Goal: Task Accomplishment & Management: Manage account settings

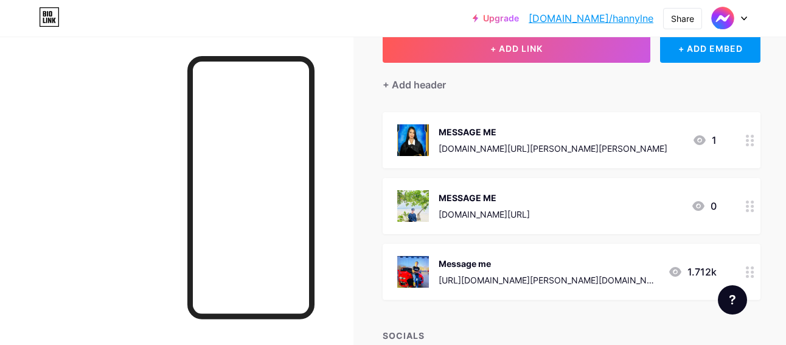
scroll to position [97, 0]
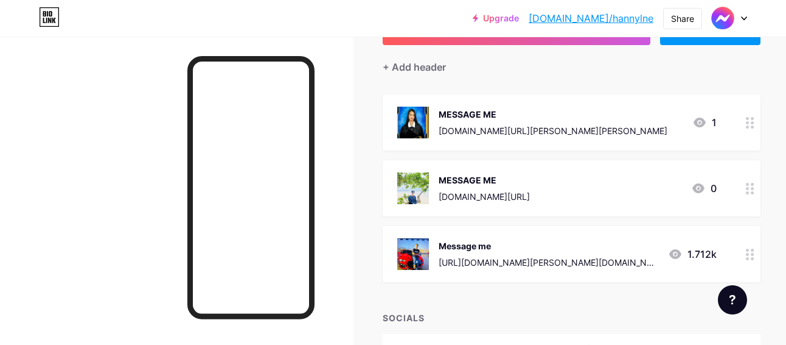
click at [746, 255] on icon at bounding box center [750, 254] width 9 height 12
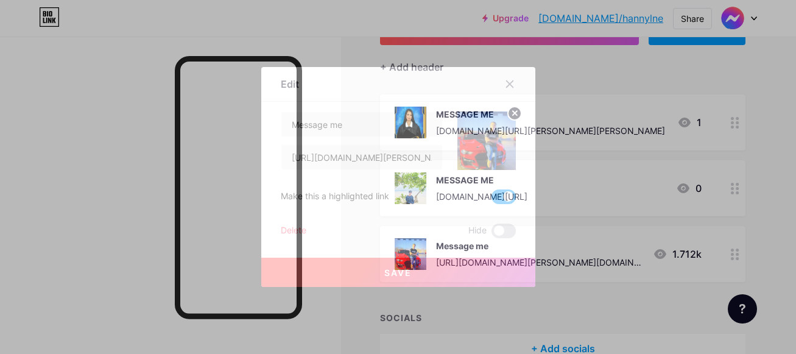
click at [502, 194] on span at bounding box center [503, 196] width 24 height 15
click at [491, 200] on input "checkbox" at bounding box center [491, 200] width 0 height 0
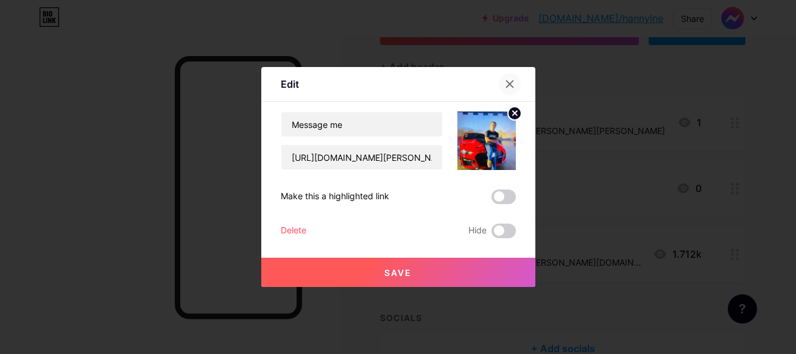
click at [510, 79] on icon at bounding box center [510, 84] width 10 height 10
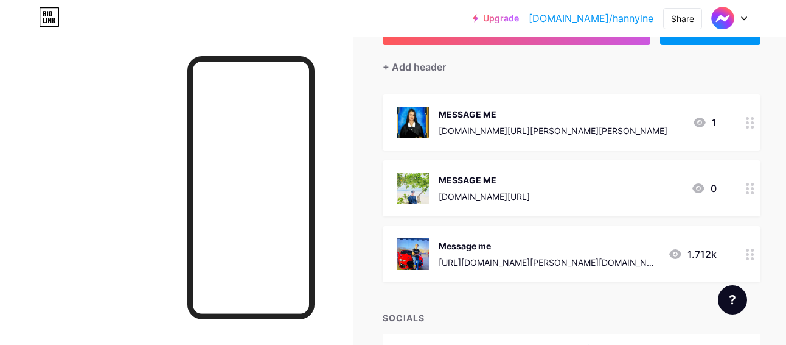
click at [740, 195] on div at bounding box center [750, 188] width 21 height 56
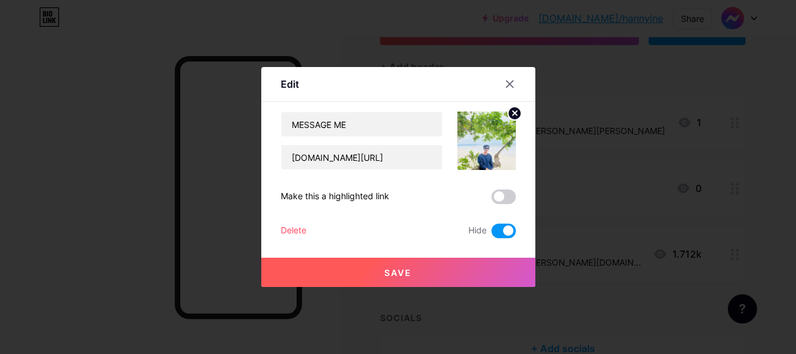
click at [502, 228] on span at bounding box center [503, 230] width 24 height 15
click at [491, 234] on input "checkbox" at bounding box center [491, 234] width 0 height 0
click at [484, 270] on button "Save" at bounding box center [398, 271] width 274 height 29
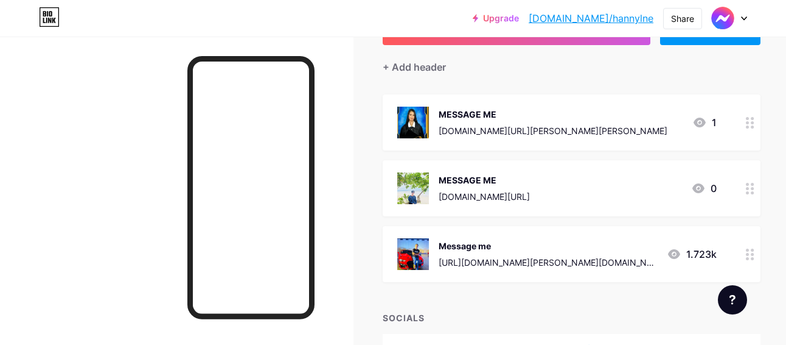
click at [746, 191] on circle at bounding box center [747, 192] width 3 height 3
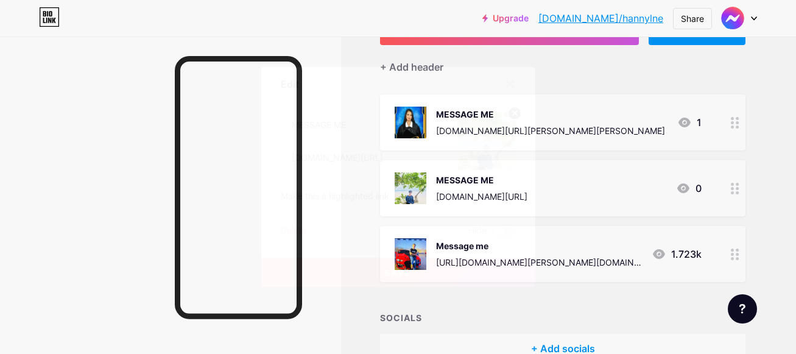
click at [482, 267] on button "Save" at bounding box center [398, 271] width 274 height 29
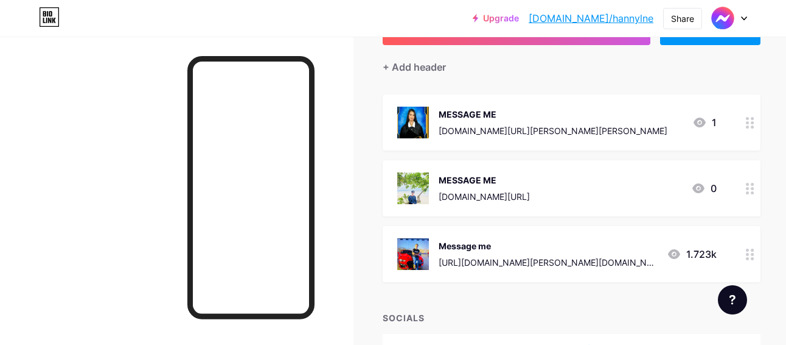
click at [715, 126] on div "MESSAGE ME [DOMAIN_NAME][URL][PERSON_NAME][PERSON_NAME] 1" at bounding box center [572, 122] width 378 height 56
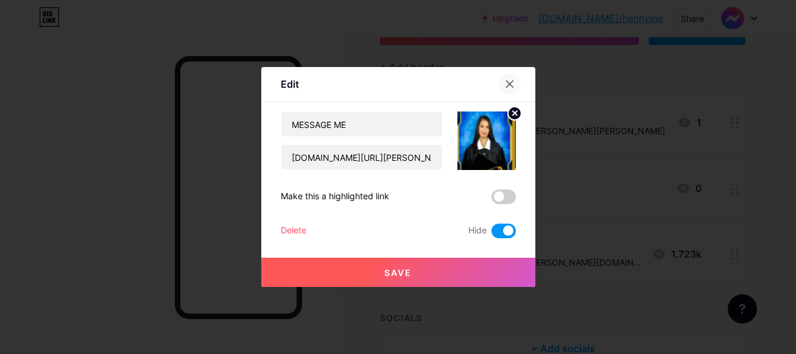
click at [510, 80] on icon at bounding box center [510, 84] width 10 height 10
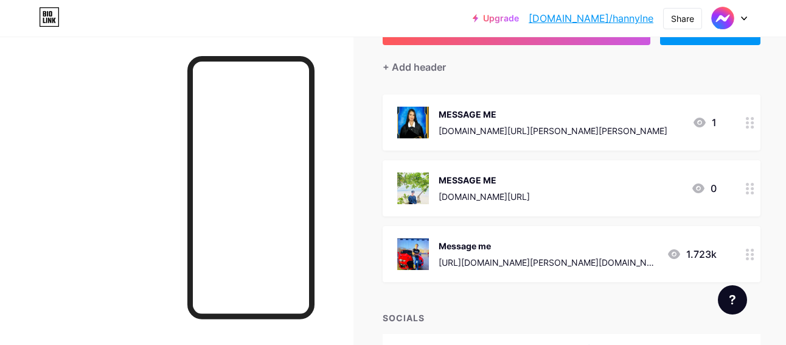
click at [740, 184] on div at bounding box center [750, 188] width 21 height 56
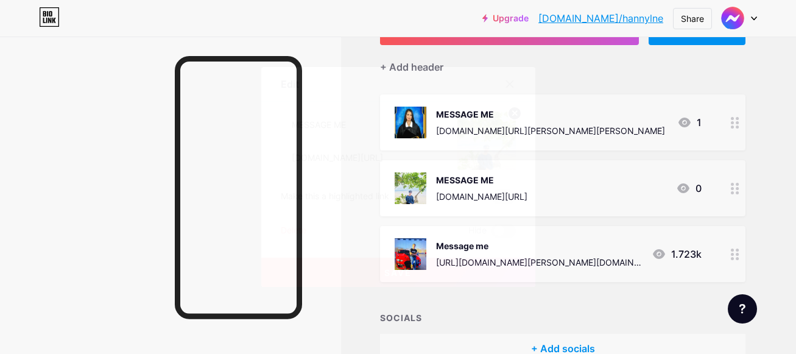
click at [504, 195] on span at bounding box center [503, 196] width 24 height 15
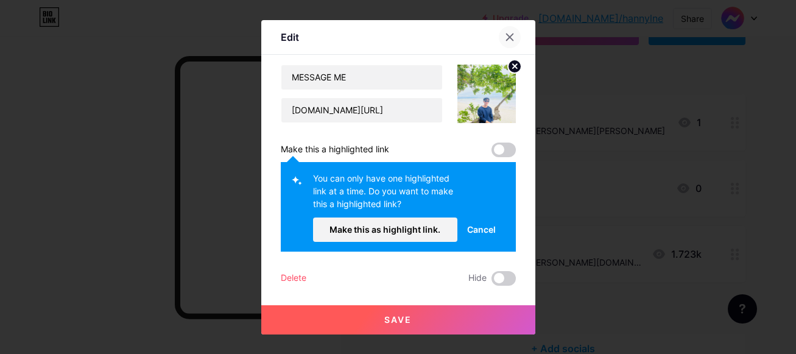
click at [510, 40] on icon at bounding box center [510, 37] width 10 height 10
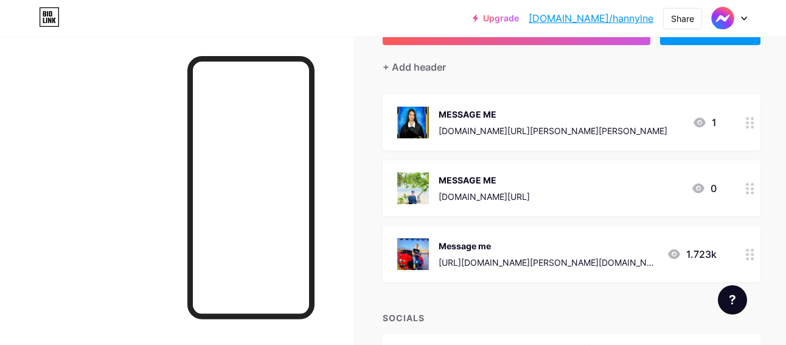
click at [743, 262] on div at bounding box center [750, 254] width 21 height 56
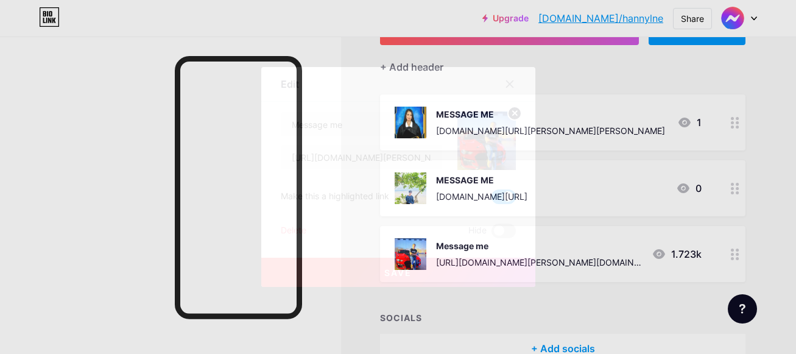
click at [506, 194] on span at bounding box center [503, 196] width 24 height 15
click at [491, 200] on input "checkbox" at bounding box center [491, 200] width 0 height 0
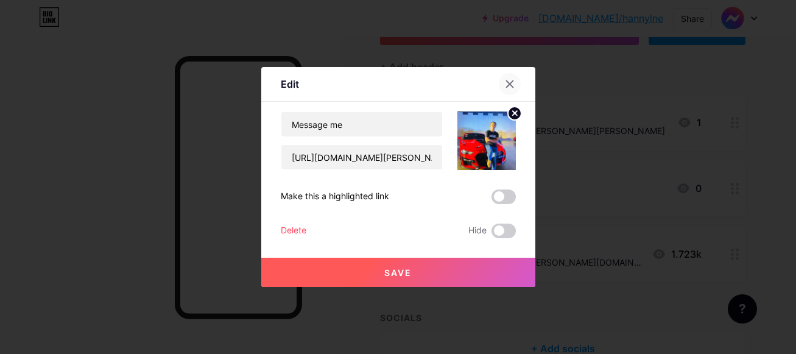
click at [507, 83] on icon at bounding box center [510, 84] width 10 height 10
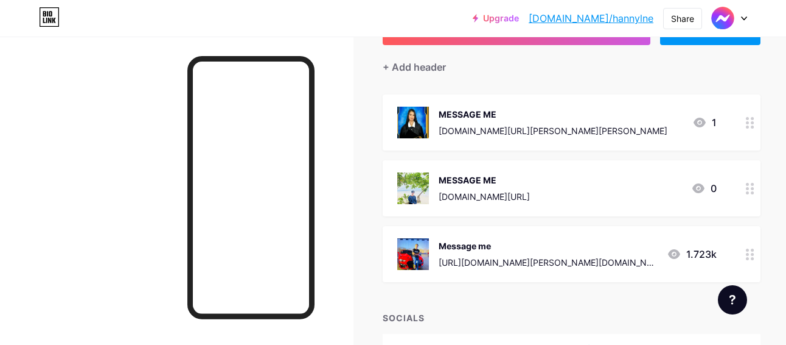
click at [746, 189] on icon at bounding box center [750, 189] width 9 height 12
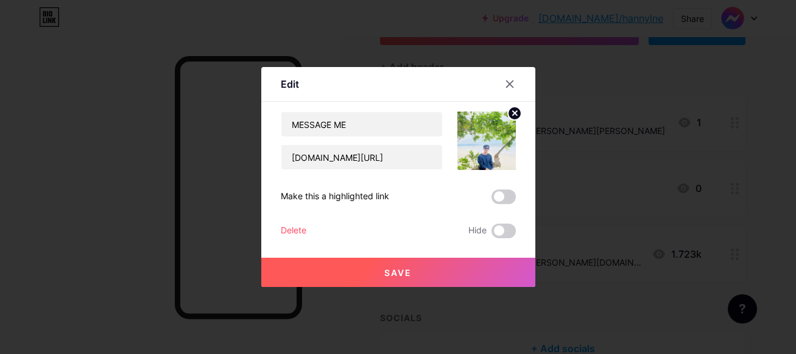
click at [504, 196] on span at bounding box center [503, 196] width 24 height 15
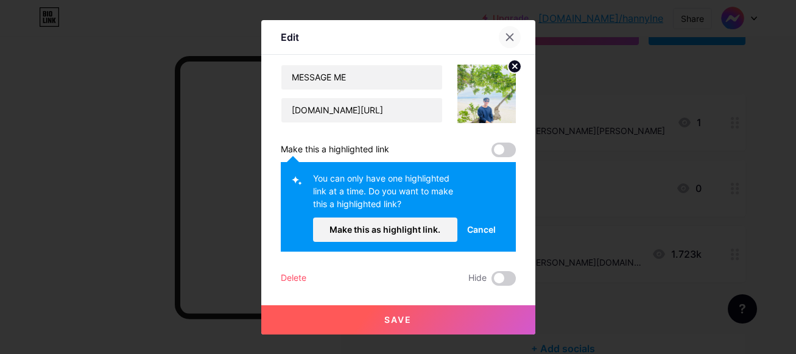
click at [508, 39] on icon at bounding box center [510, 37] width 10 height 10
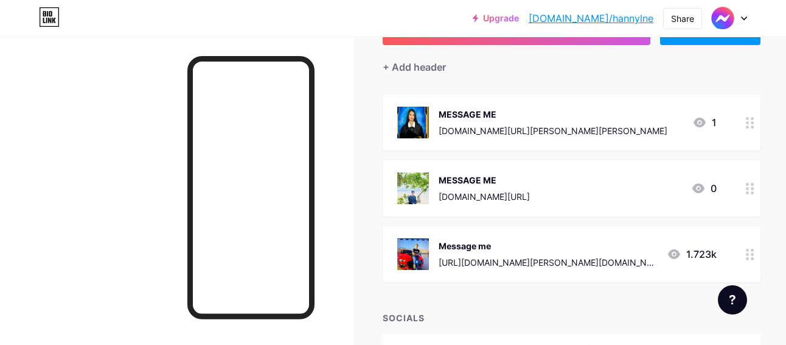
click at [740, 131] on div at bounding box center [750, 122] width 21 height 56
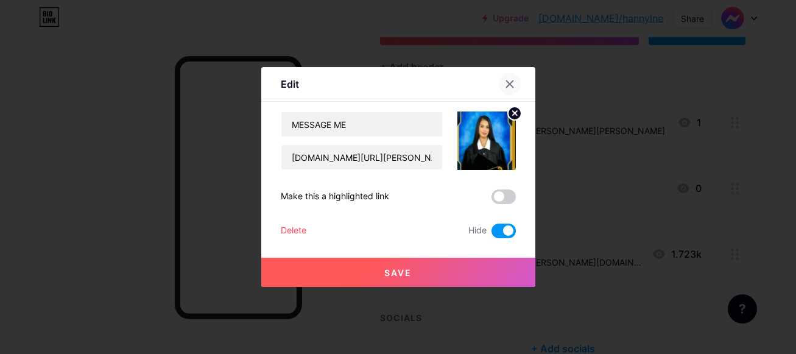
click at [508, 77] on div at bounding box center [510, 84] width 22 height 22
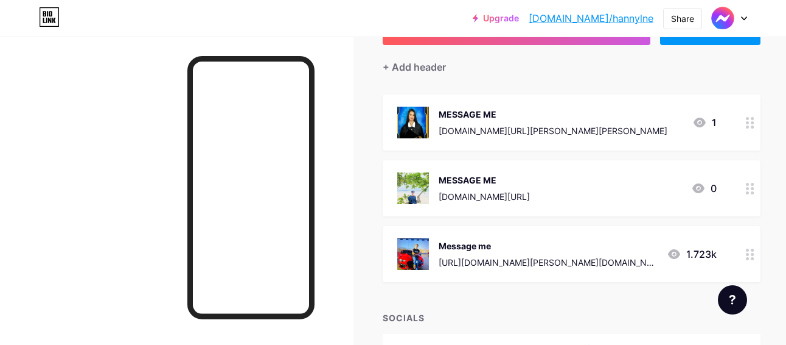
click at [752, 253] on circle at bounding box center [753, 254] width 3 height 3
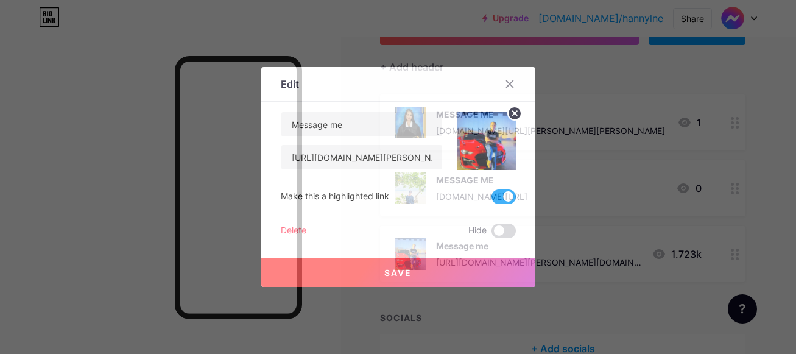
click at [505, 195] on span at bounding box center [503, 196] width 24 height 15
click at [491, 200] on input "checkbox" at bounding box center [491, 200] width 0 height 0
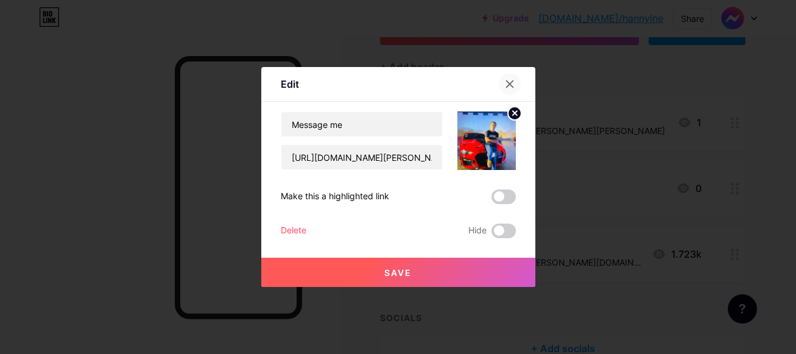
click at [504, 79] on div at bounding box center [510, 84] width 22 height 22
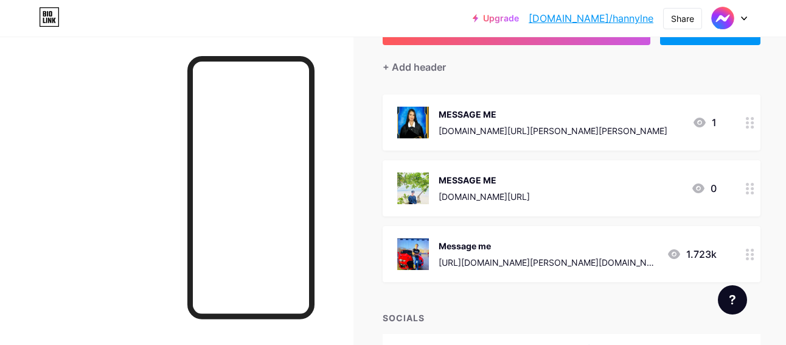
click at [740, 256] on div at bounding box center [750, 254] width 21 height 56
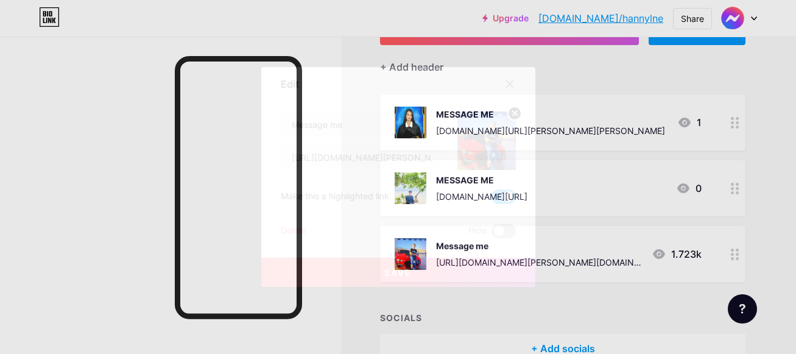
click at [492, 233] on span at bounding box center [503, 230] width 24 height 15
click at [491, 234] on input "checkbox" at bounding box center [491, 234] width 0 height 0
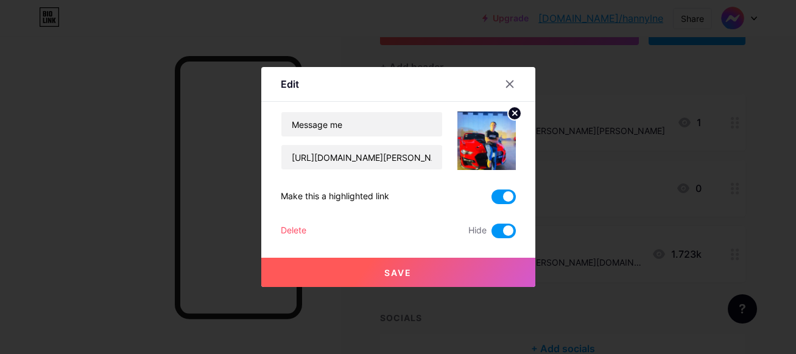
click at [492, 233] on span at bounding box center [503, 230] width 24 height 15
click at [491, 234] on input "checkbox" at bounding box center [491, 234] width 0 height 0
click at [500, 225] on span at bounding box center [503, 230] width 24 height 15
click at [491, 234] on input "checkbox" at bounding box center [491, 234] width 0 height 0
click at [503, 194] on span at bounding box center [503, 196] width 24 height 15
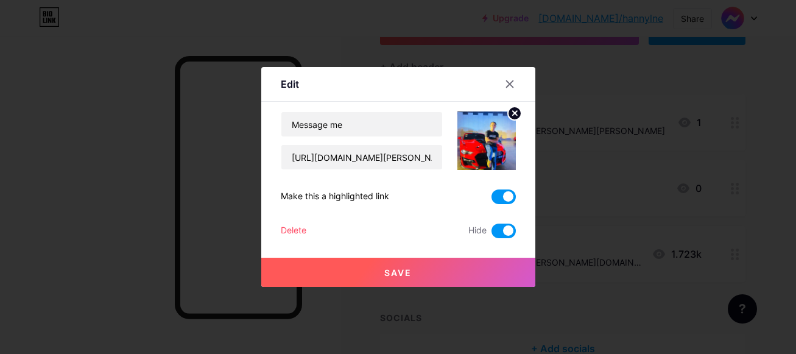
click at [491, 200] on input "checkbox" at bounding box center [491, 200] width 0 height 0
click at [483, 262] on button "Save" at bounding box center [398, 271] width 274 height 29
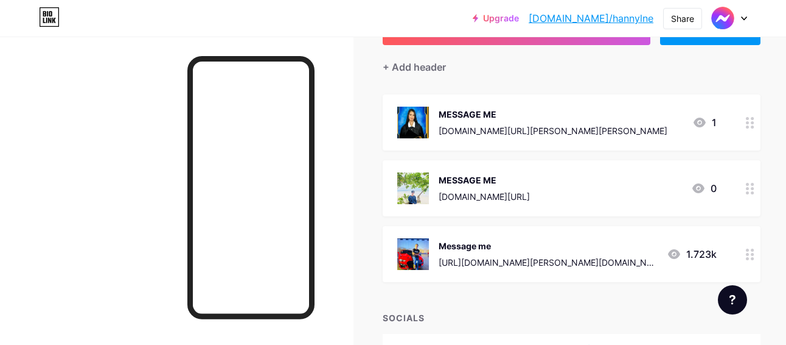
click at [746, 191] on icon at bounding box center [750, 189] width 9 height 12
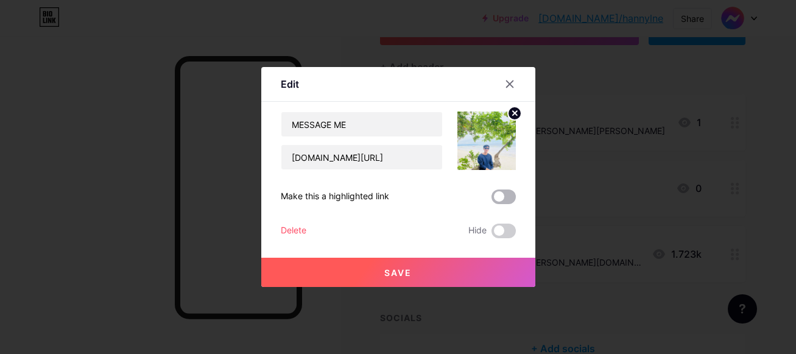
click at [505, 195] on span at bounding box center [503, 196] width 24 height 15
click at [491, 200] on input "checkbox" at bounding box center [491, 200] width 0 height 0
click at [478, 269] on button "Save" at bounding box center [398, 271] width 274 height 29
